Goal: Find specific page/section

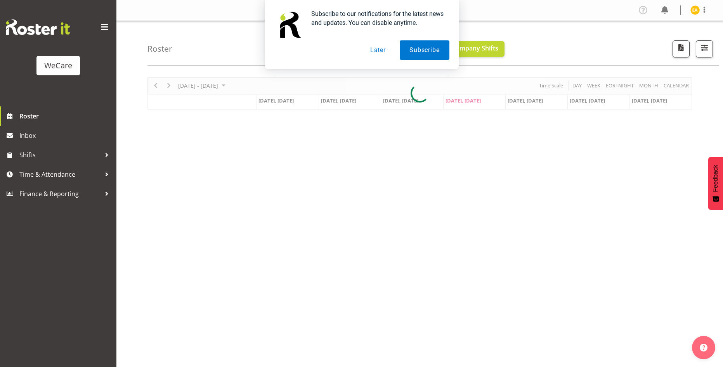
click at [380, 50] on button "Later" at bounding box center [378, 49] width 35 height 19
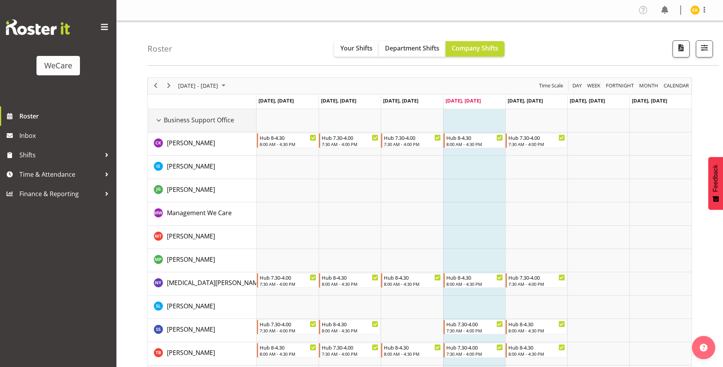
click at [158, 121] on div "Business Support Office resource" at bounding box center [159, 120] width 10 height 10
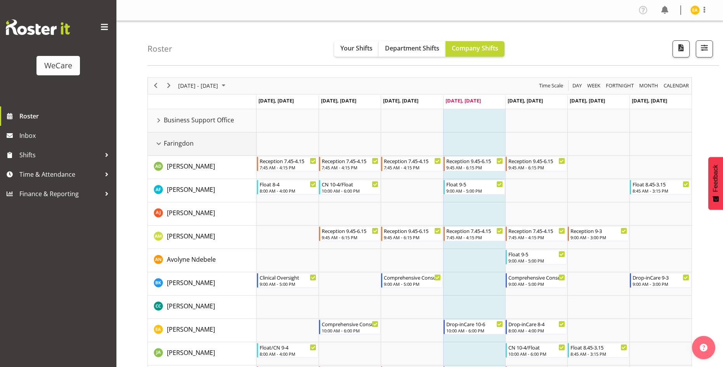
click at [160, 141] on div "Faringdon resource" at bounding box center [159, 144] width 10 height 10
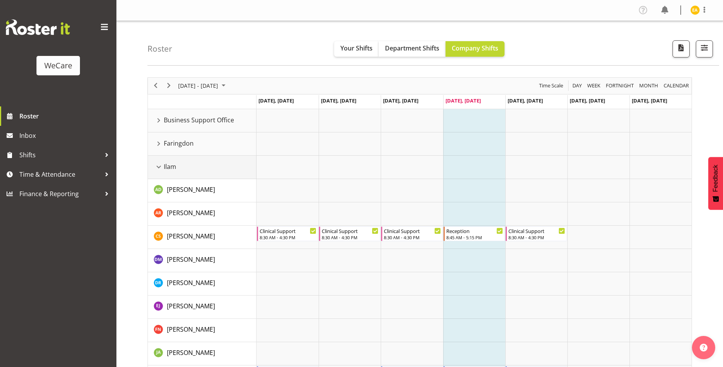
click at [158, 167] on div "Ilam resource" at bounding box center [159, 167] width 10 height 10
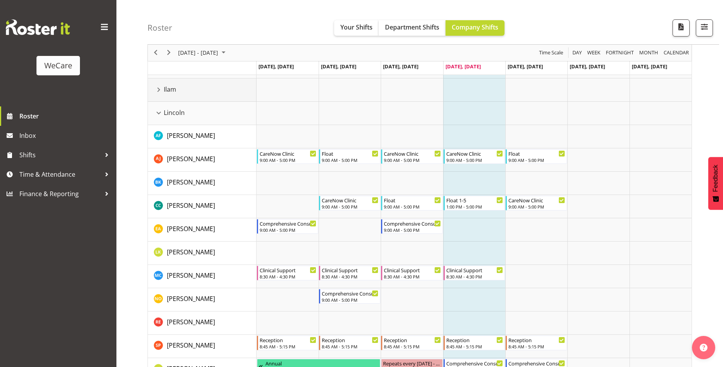
scroll to position [78, 0]
click at [159, 111] on div "Lincoln resource" at bounding box center [159, 113] width 10 height 10
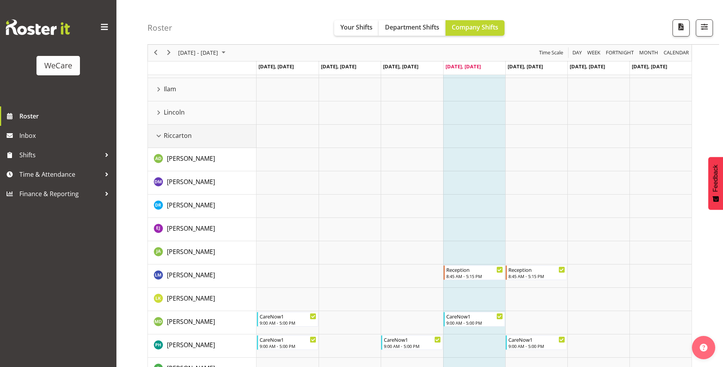
click at [162, 137] on div "Riccarton resource" at bounding box center [159, 136] width 10 height 10
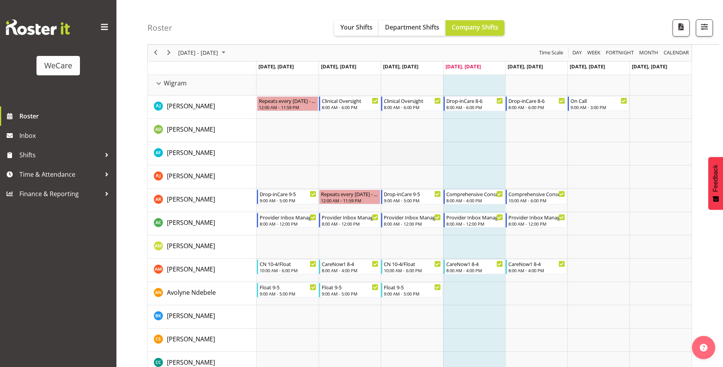
scroll to position [90, 0]
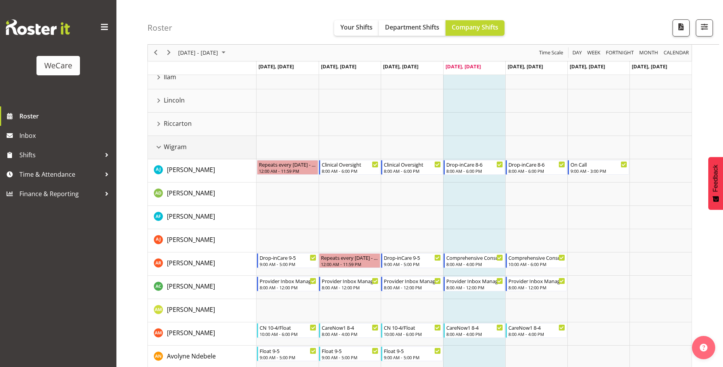
click at [157, 149] on div "Wigram resource" at bounding box center [159, 147] width 10 height 10
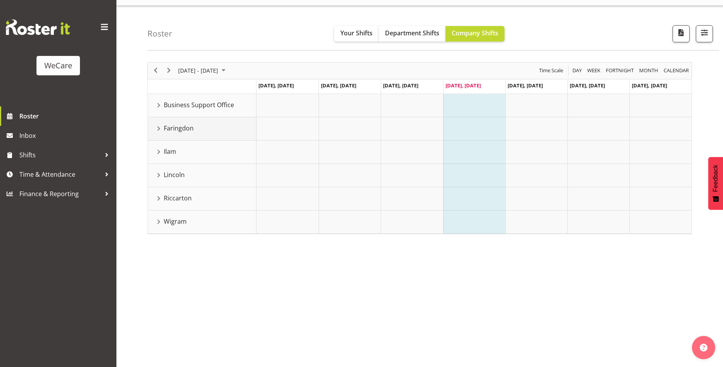
click at [158, 127] on div "Faringdon resource" at bounding box center [159, 128] width 10 height 10
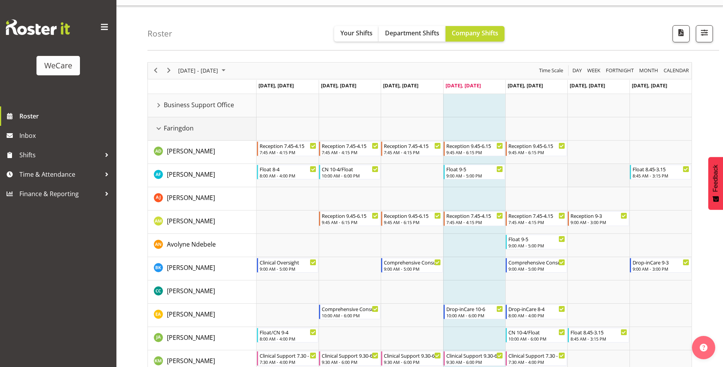
scroll to position [132, 0]
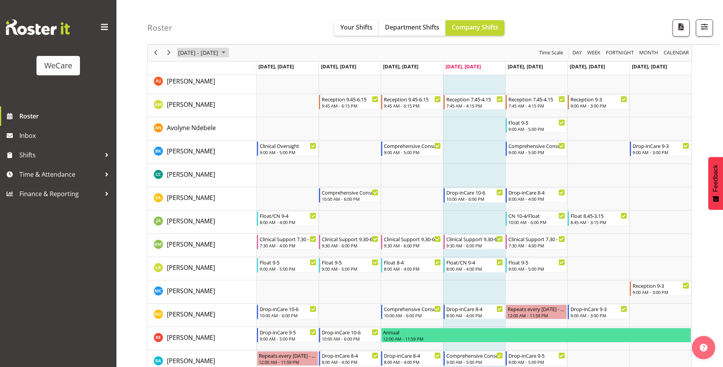
click at [228, 54] on span "September 2025" at bounding box center [223, 53] width 9 height 10
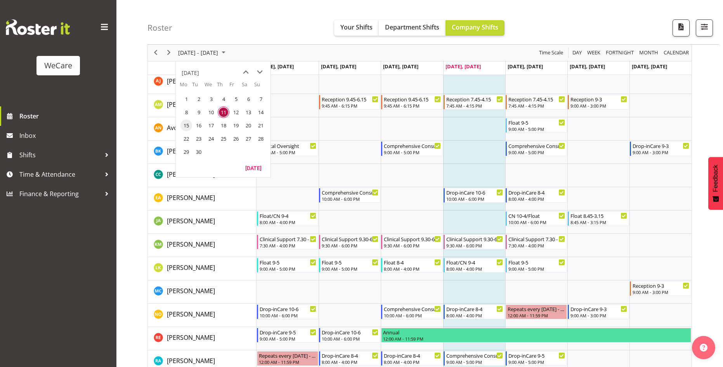
click at [186, 125] on span "15" at bounding box center [187, 126] width 12 height 12
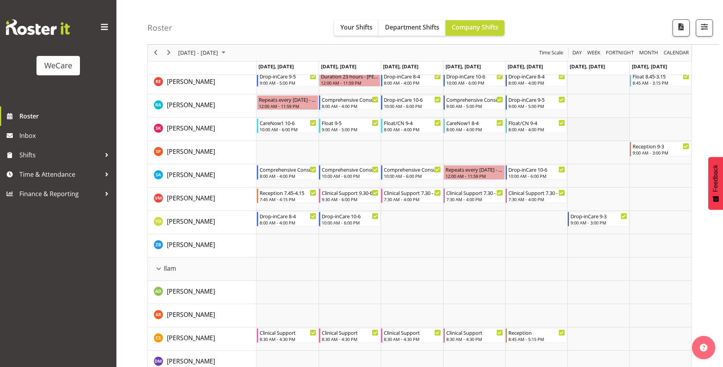
scroll to position [636, 0]
